Goal: Task Accomplishment & Management: Manage account settings

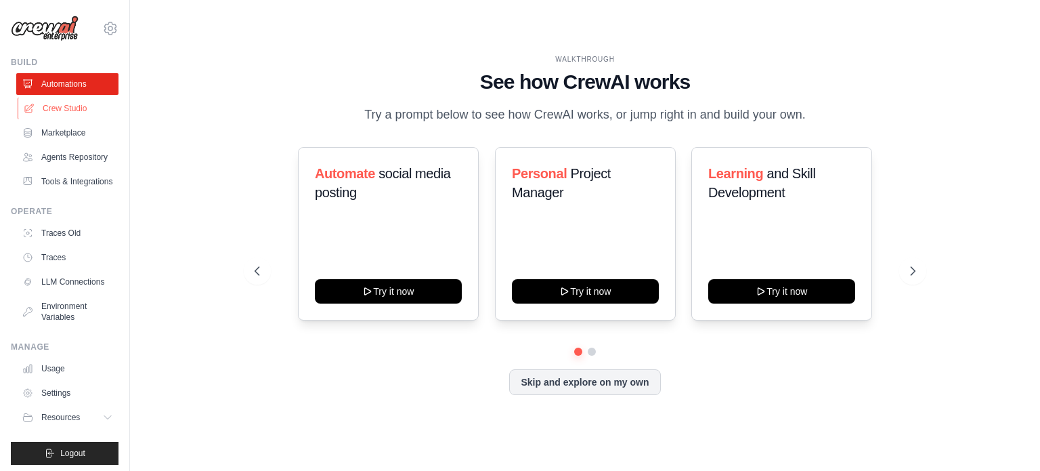
click at [64, 108] on link "Crew Studio" at bounding box center [69, 109] width 102 height 22
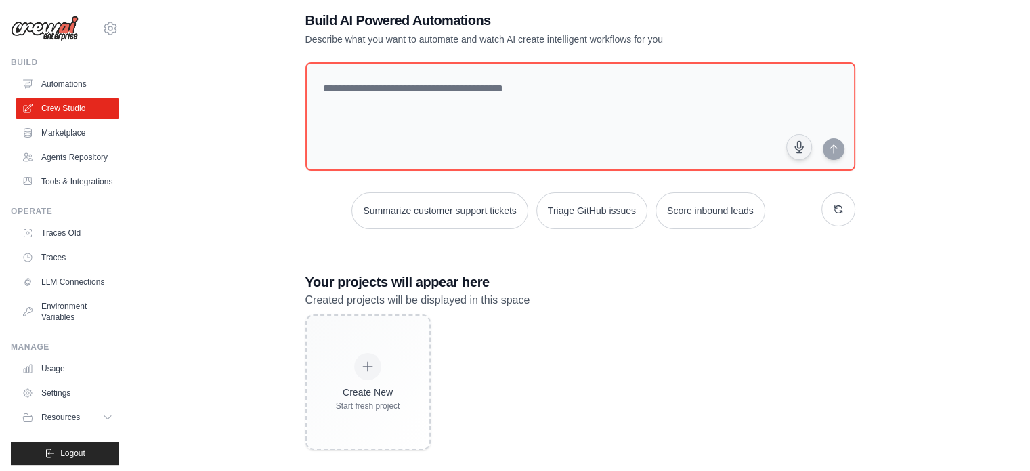
scroll to position [38, 0]
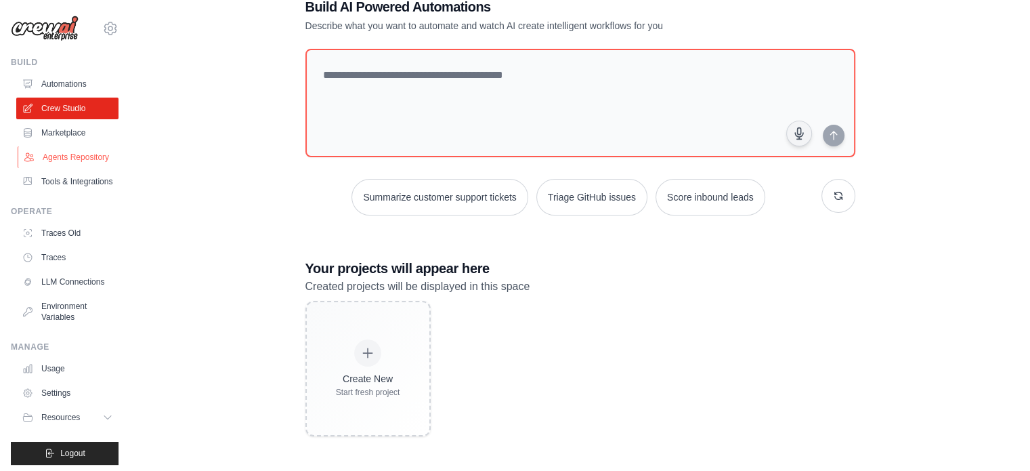
click at [64, 168] on link "Agents Repository" at bounding box center [69, 157] width 102 height 22
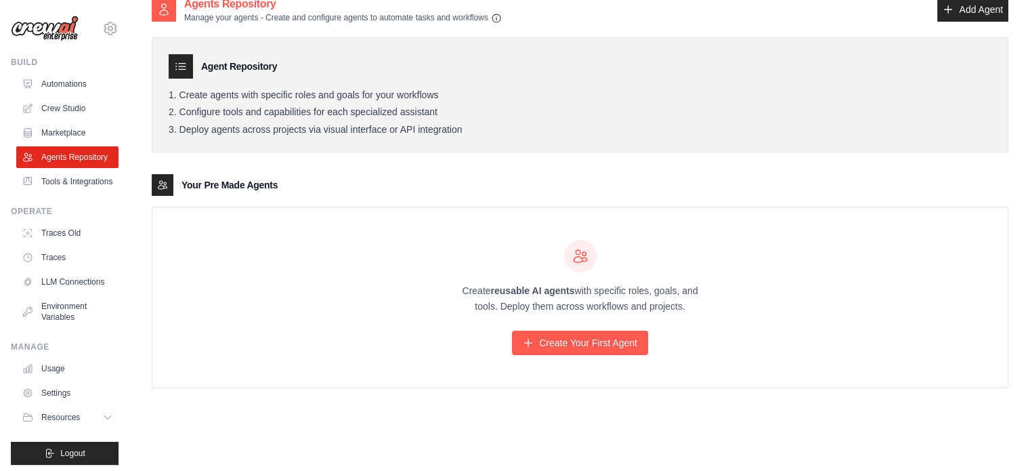
scroll to position [27, 0]
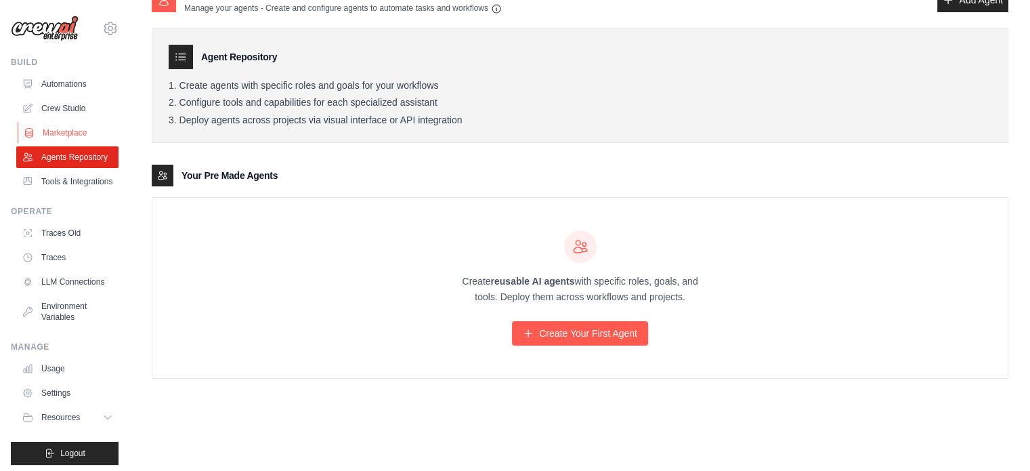
click at [74, 142] on link "Marketplace" at bounding box center [69, 133] width 102 height 22
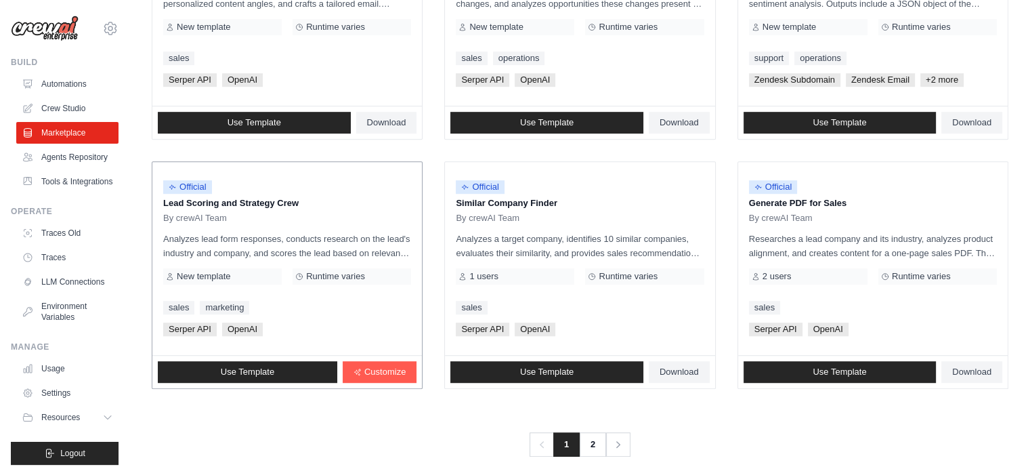
scroll to position [782, 0]
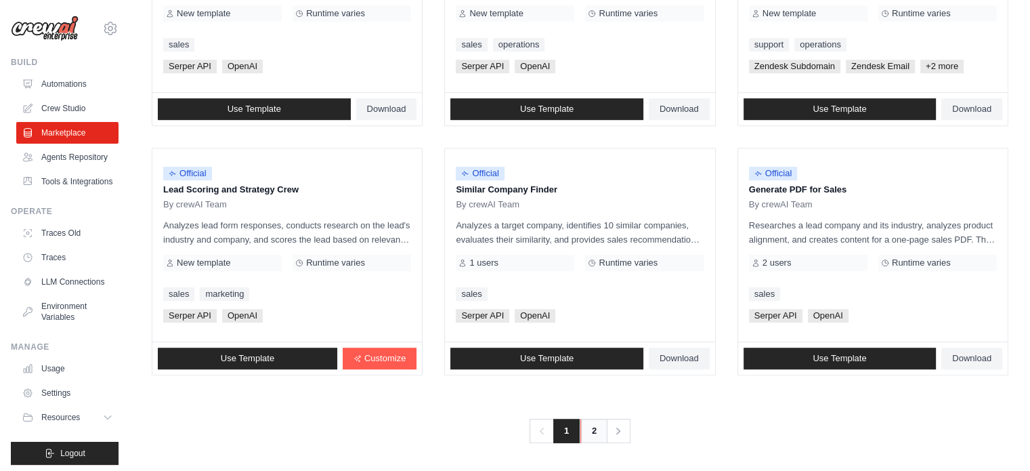
click at [591, 430] on link "2" at bounding box center [593, 431] width 27 height 24
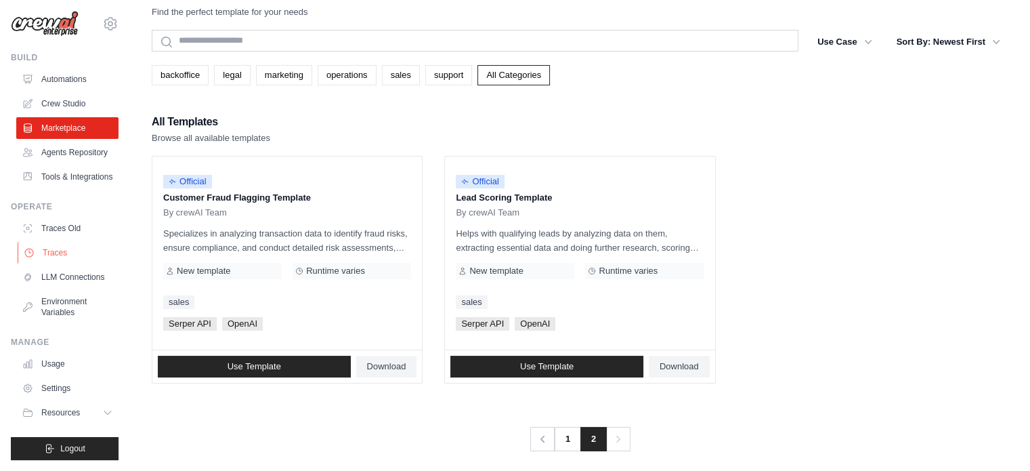
scroll to position [37, 0]
click at [70, 142] on link "Agents Repository" at bounding box center [69, 153] width 102 height 22
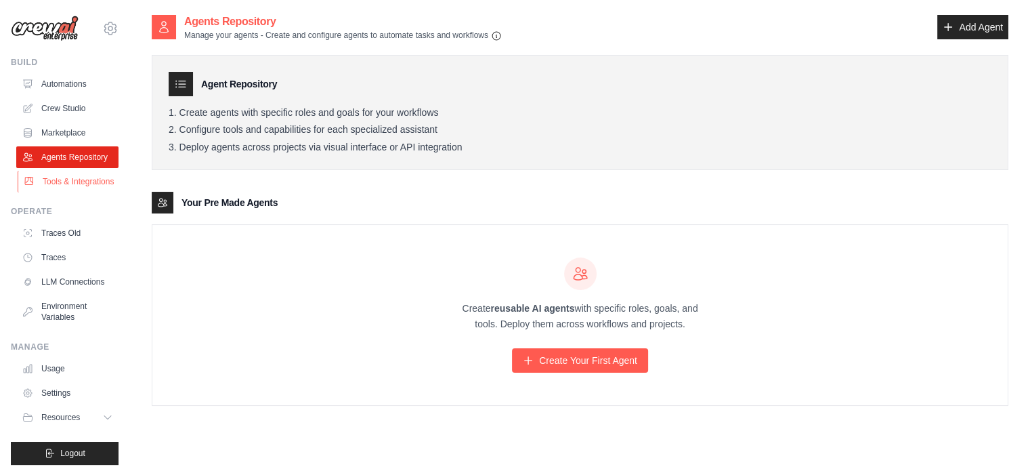
click at [73, 192] on link "Tools & Integrations" at bounding box center [69, 182] width 102 height 22
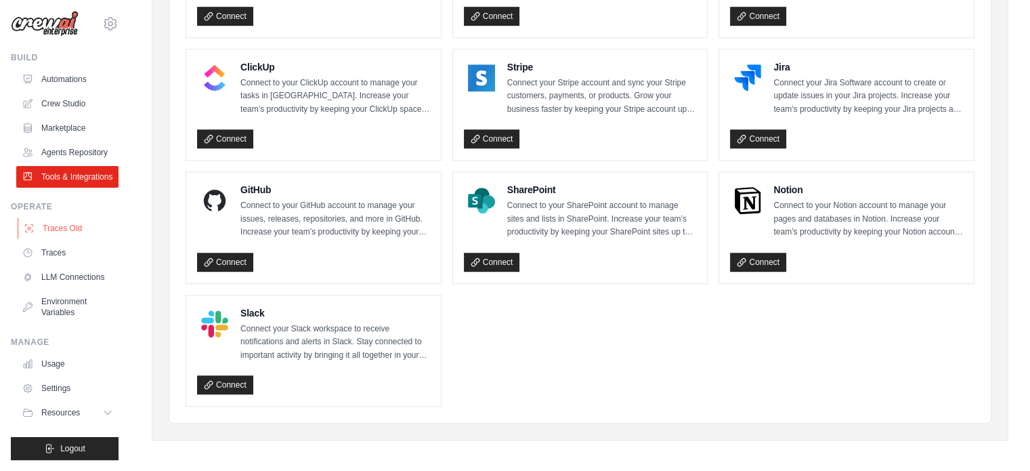
scroll to position [37, 0]
click at [62, 266] on link "LLM Connections" at bounding box center [69, 277] width 102 height 22
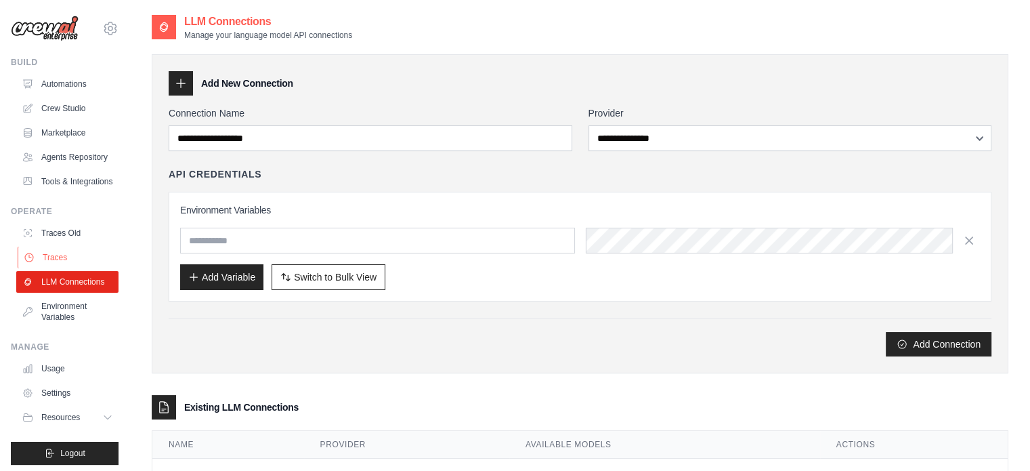
click at [54, 268] on link "Traces" at bounding box center [69, 258] width 102 height 22
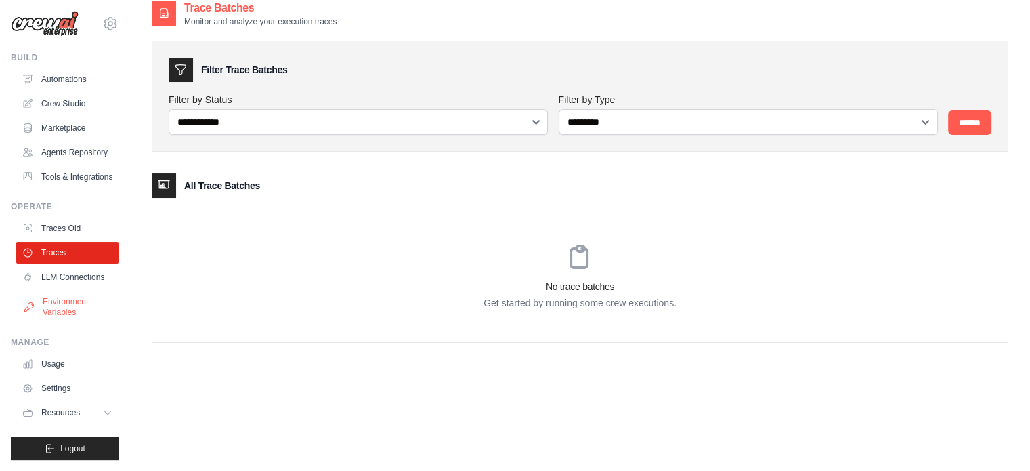
scroll to position [27, 0]
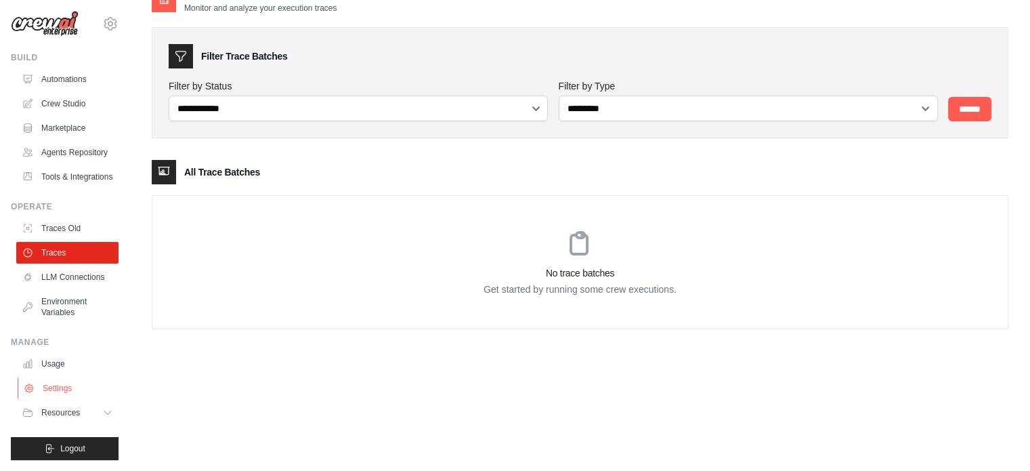
click at [60, 381] on link "Settings" at bounding box center [69, 388] width 102 height 22
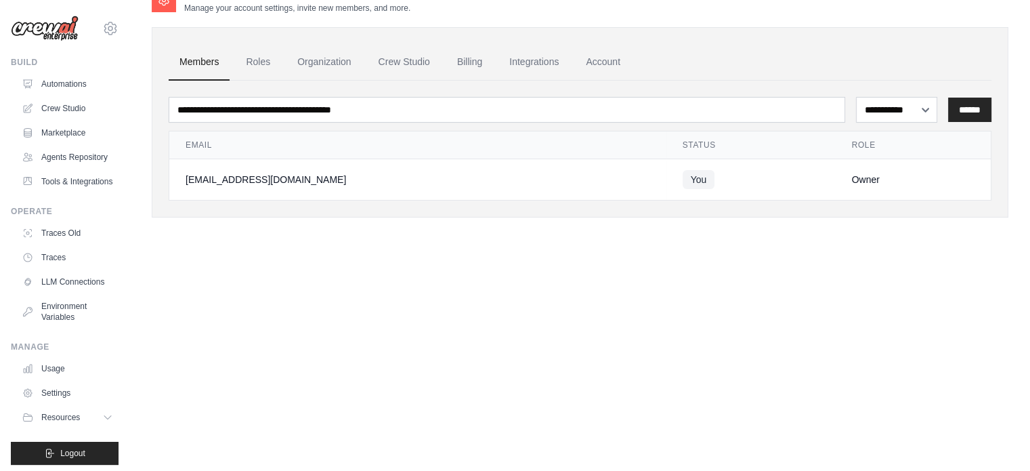
scroll to position [0, 0]
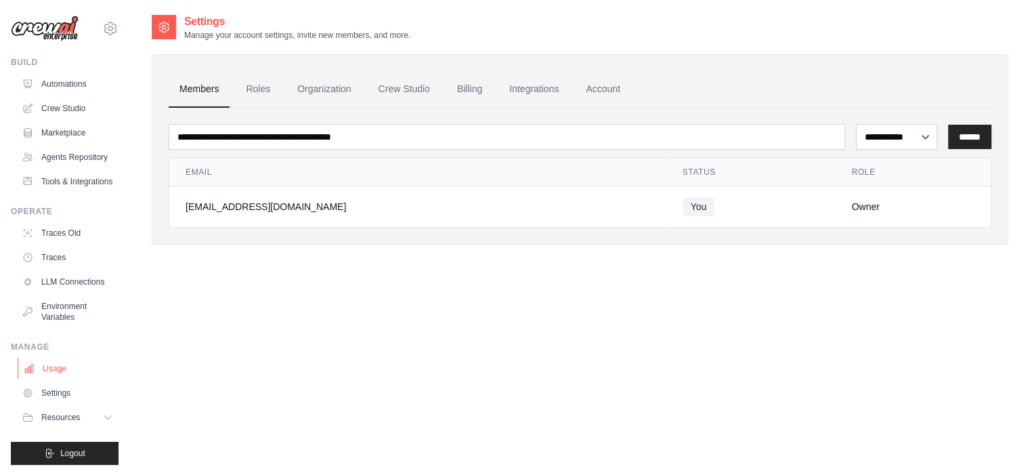
click at [58, 379] on link "Usage" at bounding box center [69, 369] width 102 height 22
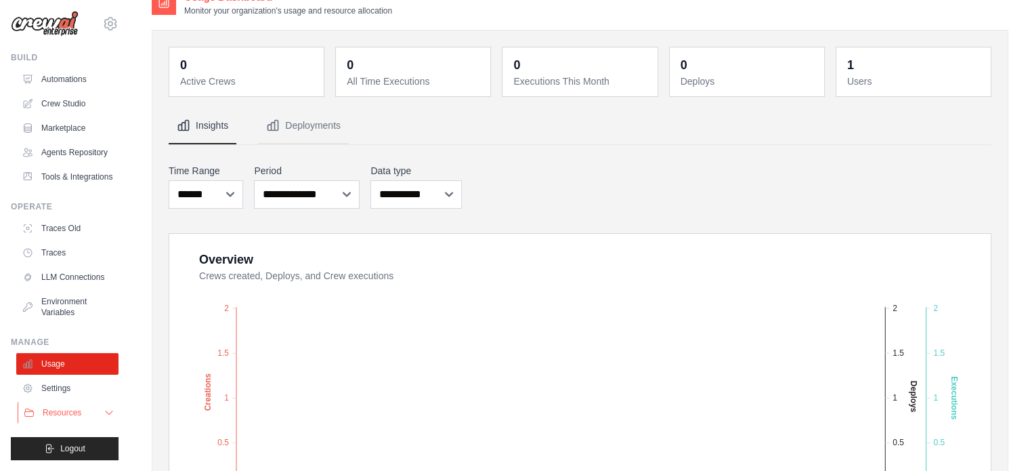
scroll to position [68, 0]
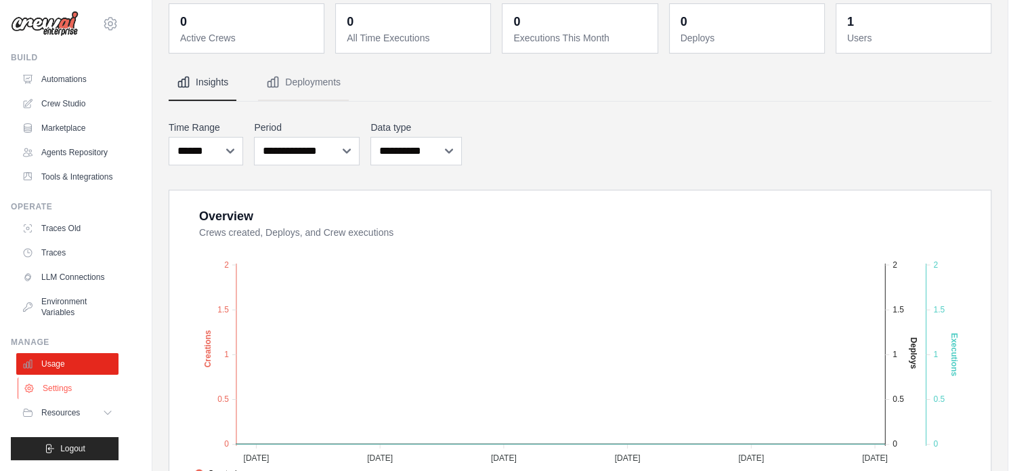
click at [62, 389] on link "Settings" at bounding box center [69, 388] width 102 height 22
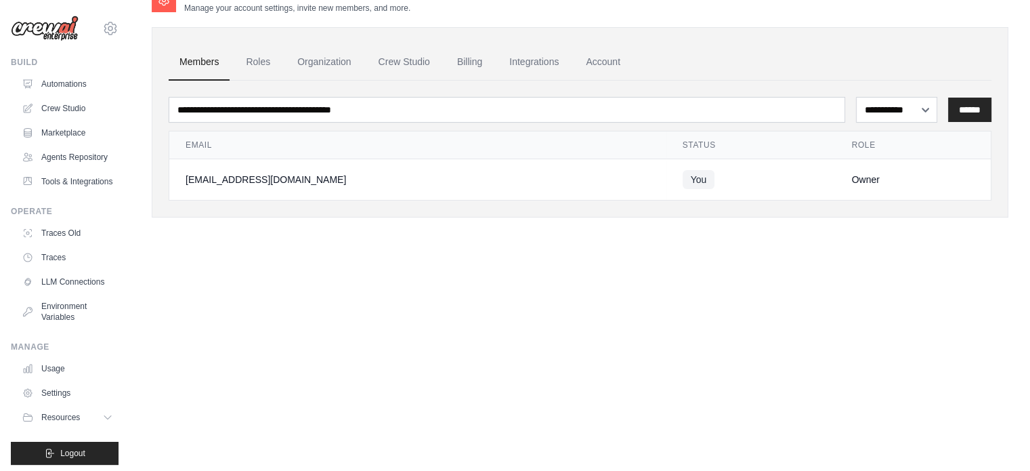
scroll to position [0, 0]
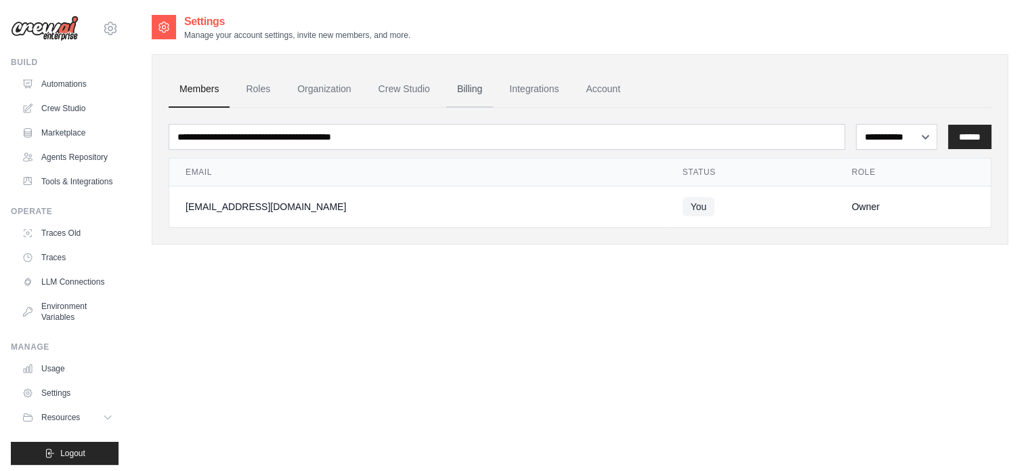
click at [450, 91] on link "Billing" at bounding box center [469, 89] width 47 height 37
